Goal: Book appointment/travel/reservation

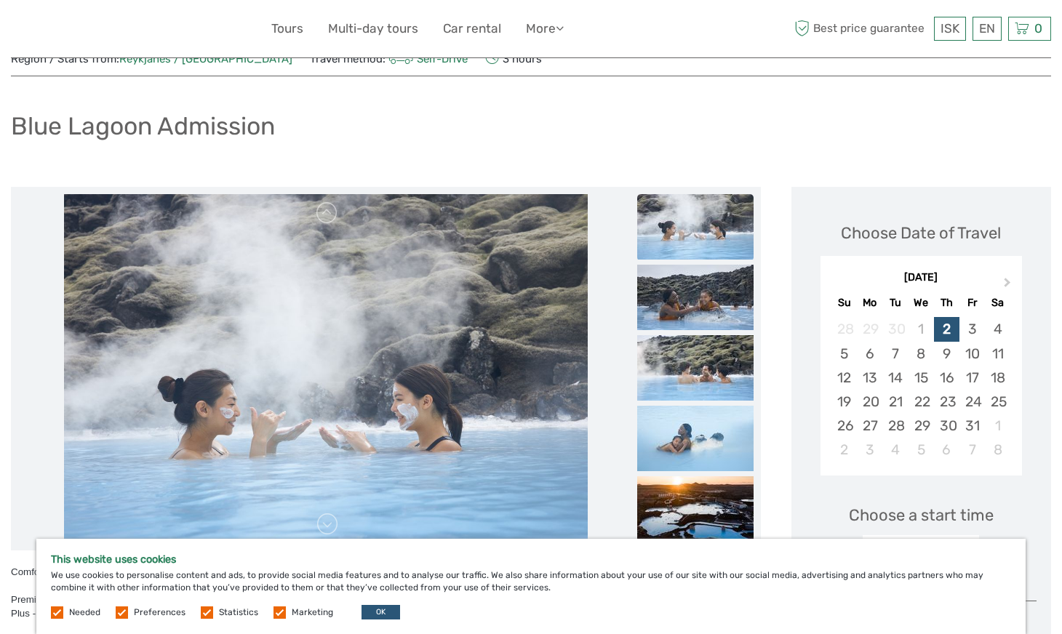
scroll to position [56, 0]
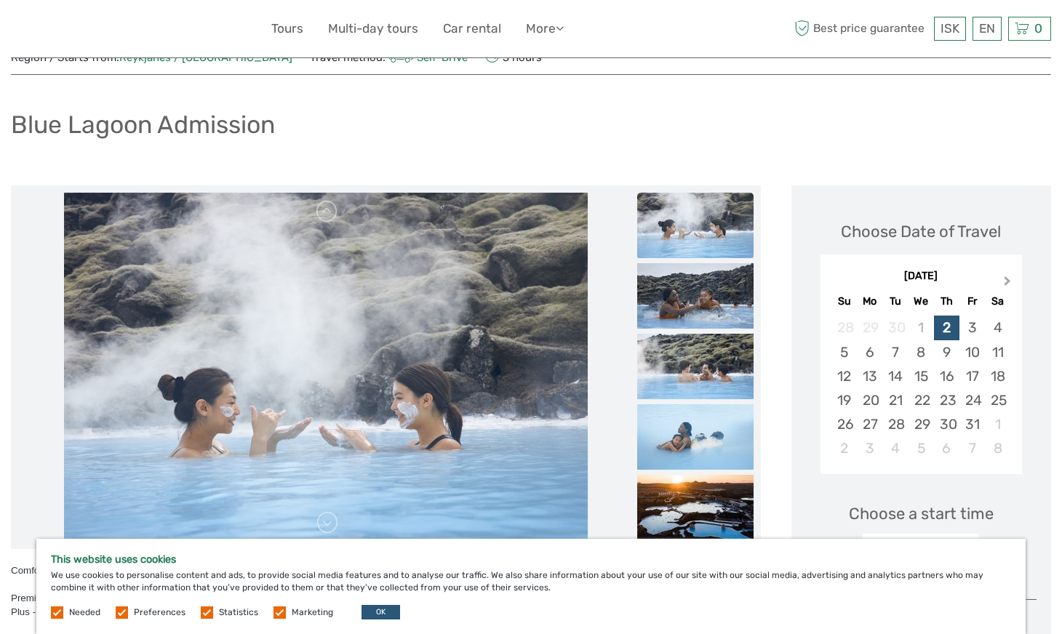
click at [1011, 282] on button "Next Month" at bounding box center [1008, 284] width 23 height 23
click at [1007, 280] on span "Next Month" at bounding box center [1007, 284] width 0 height 21
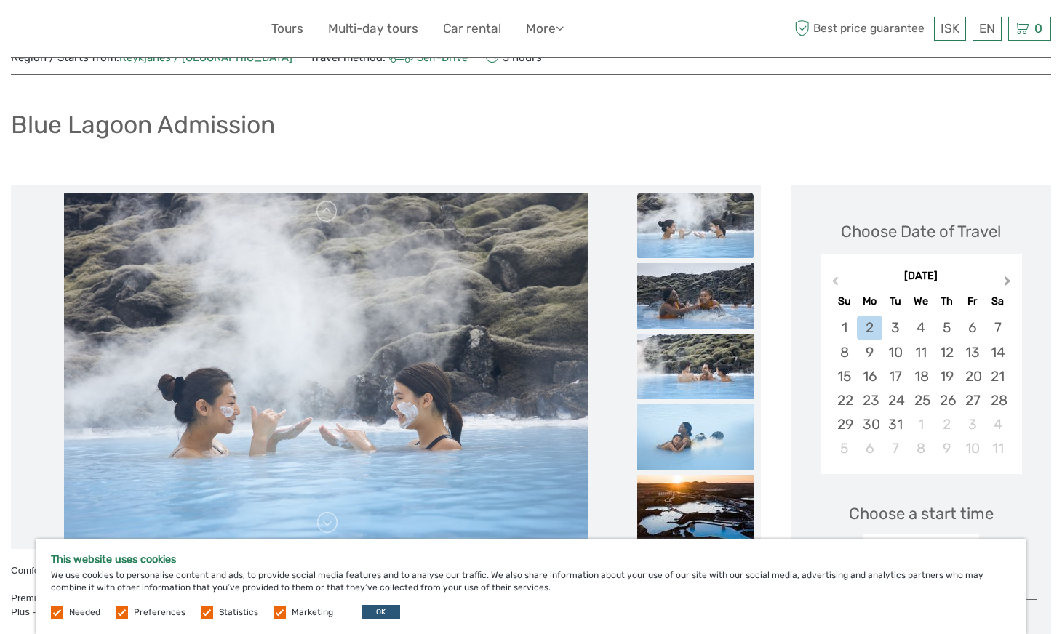
click at [1007, 280] on span "Next Month" at bounding box center [1007, 284] width 0 height 21
click at [842, 376] on div "12" at bounding box center [843, 376] width 25 height 24
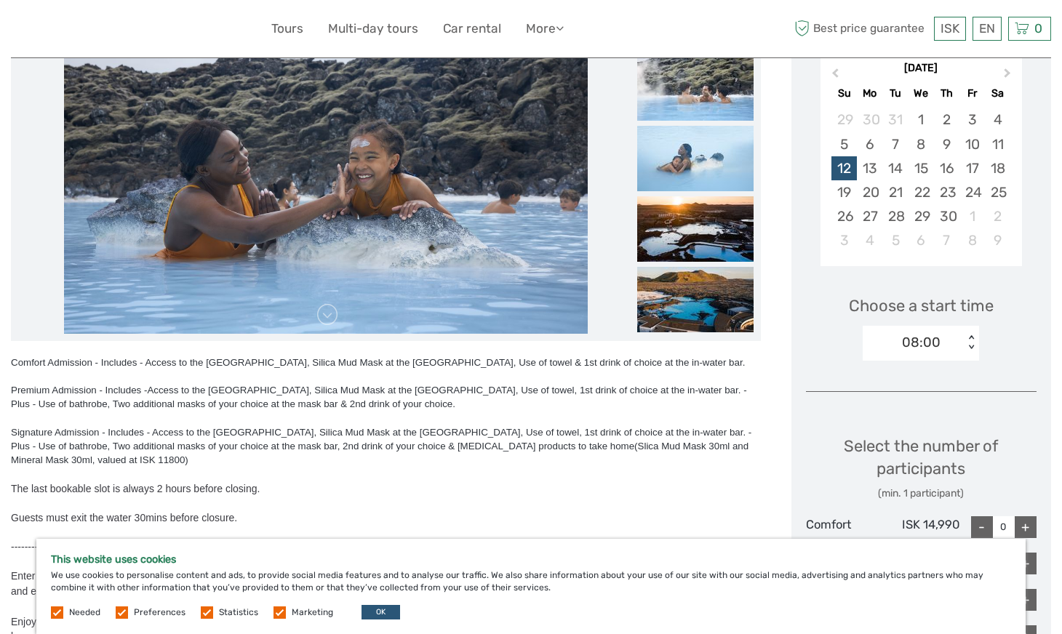
scroll to position [265, 0]
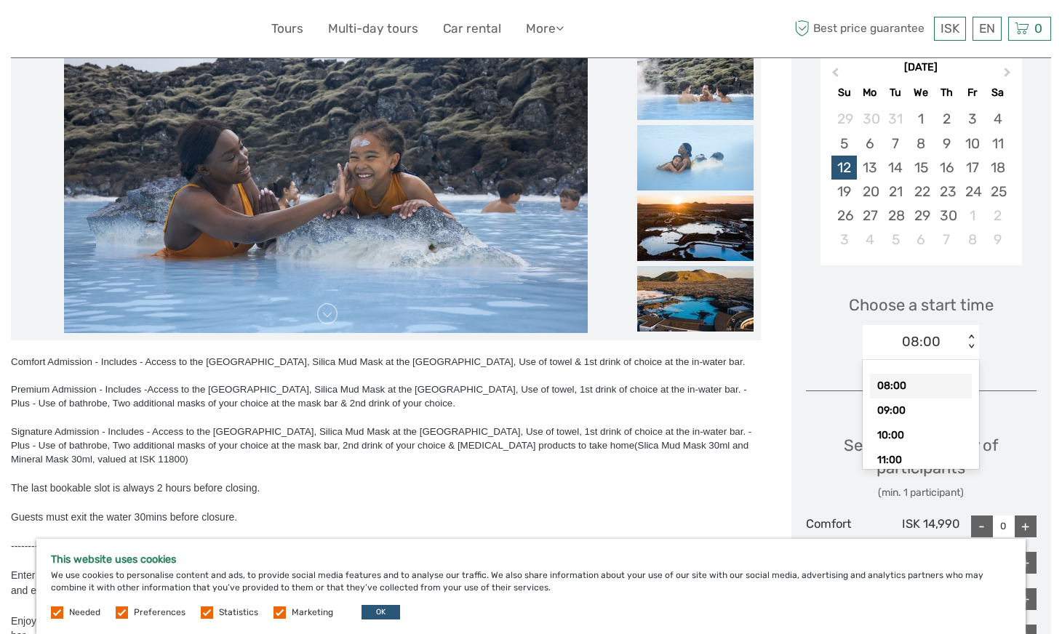
click at [939, 346] on div "08:00" at bounding box center [921, 341] width 39 height 19
click at [900, 427] on div "10:00" at bounding box center [921, 435] width 102 height 25
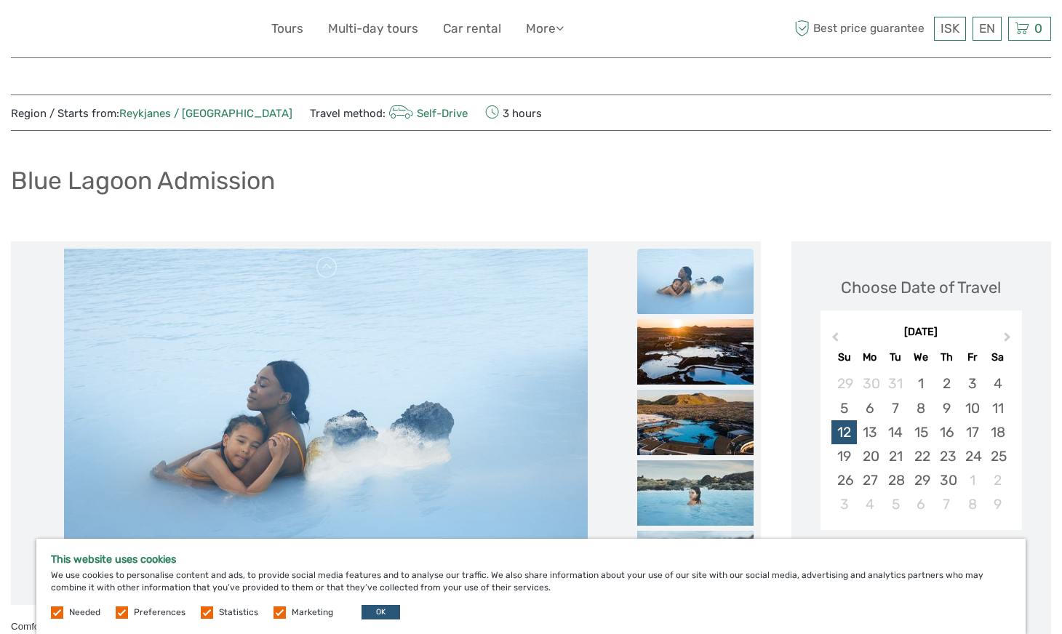
click at [386, 111] on link "Self-Drive" at bounding box center [427, 113] width 82 height 13
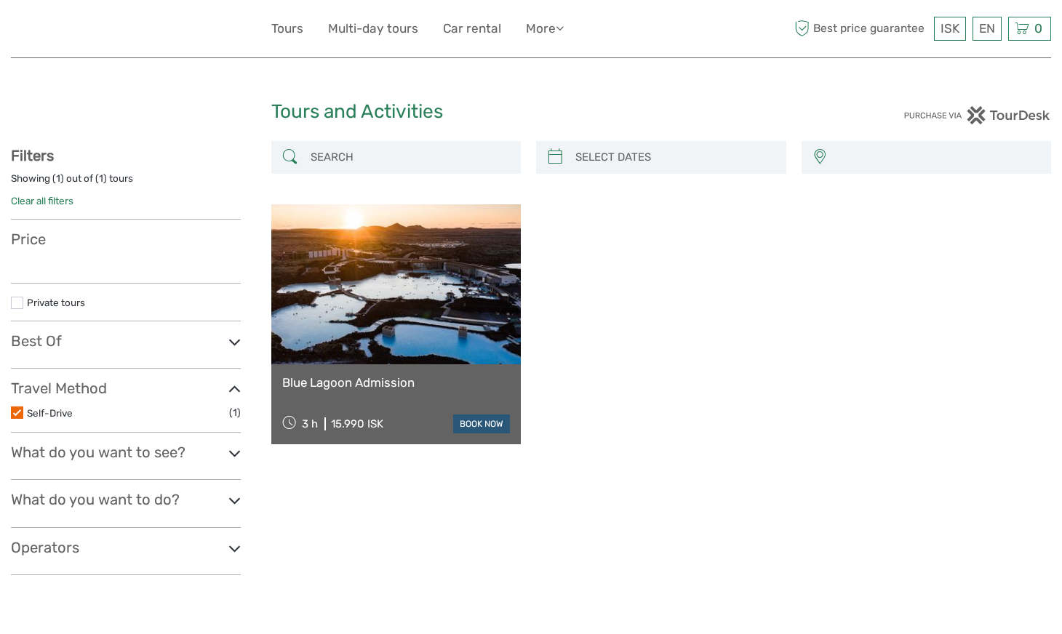
select select
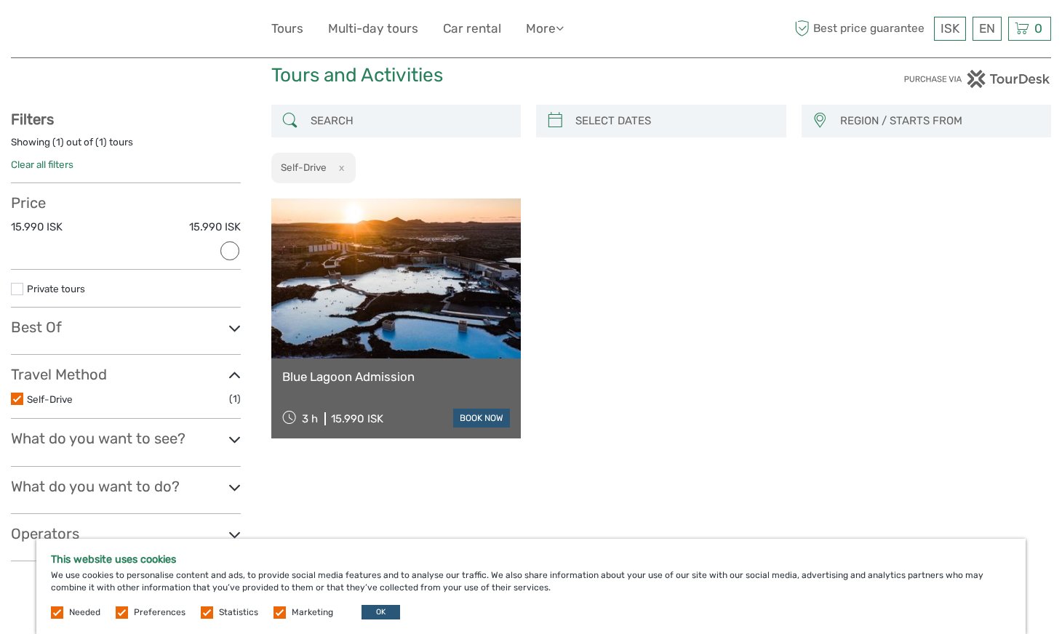
scroll to position [39, 0]
